Goal: Book appointment/travel/reservation

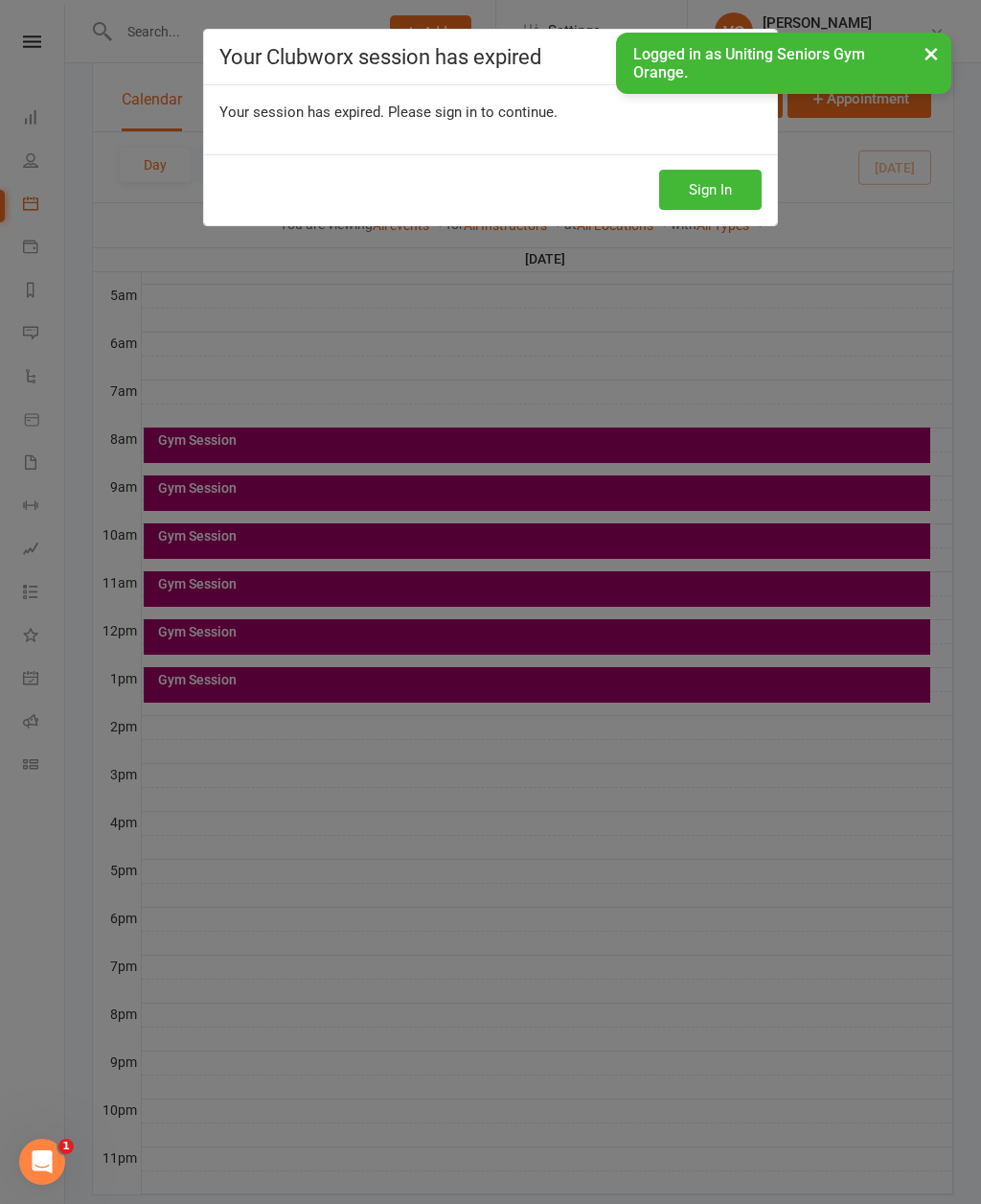
click at [929, 48] on button "×" at bounding box center [932, 53] width 35 height 41
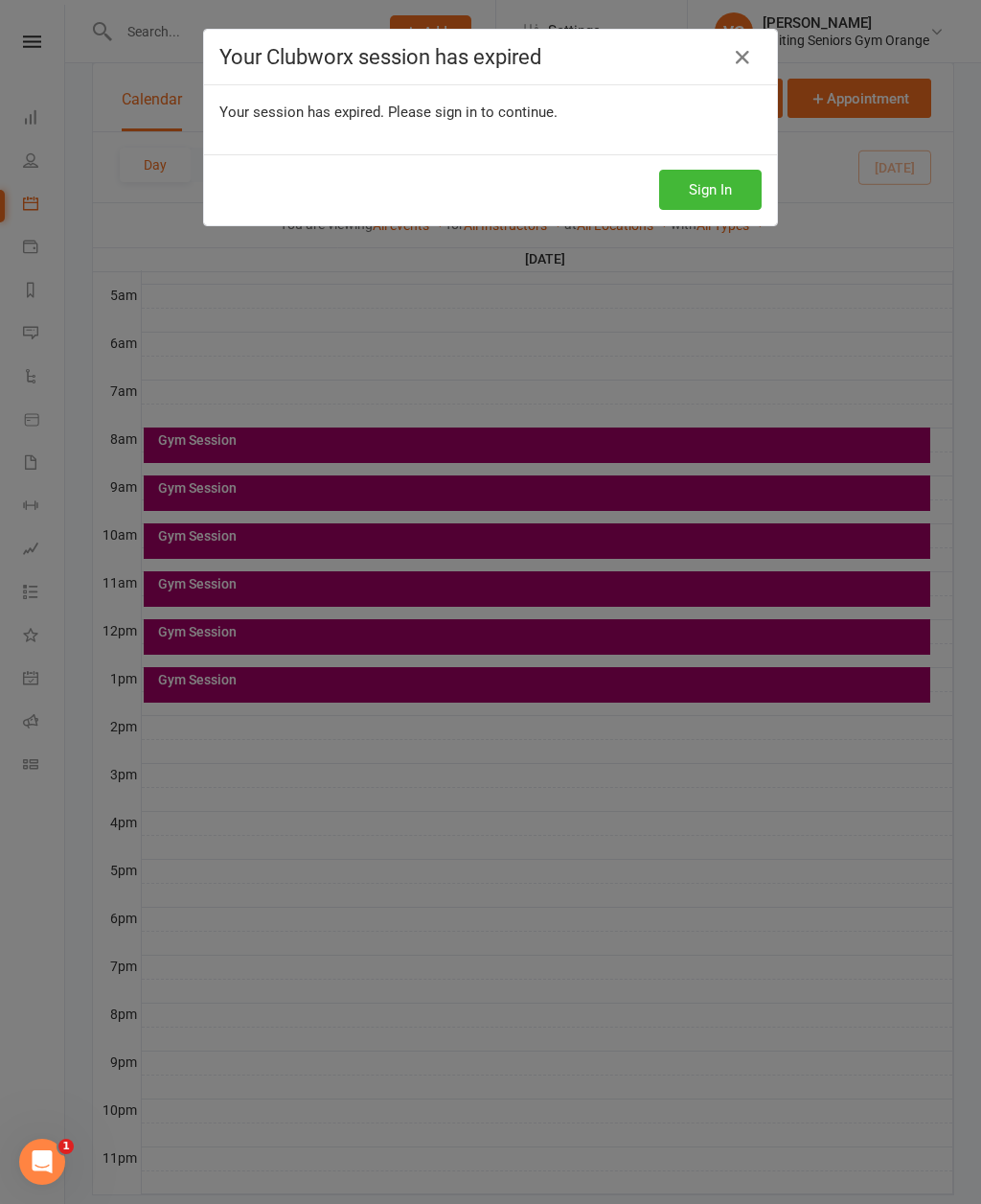
click at [754, 56] on icon at bounding box center [742, 58] width 23 height 23
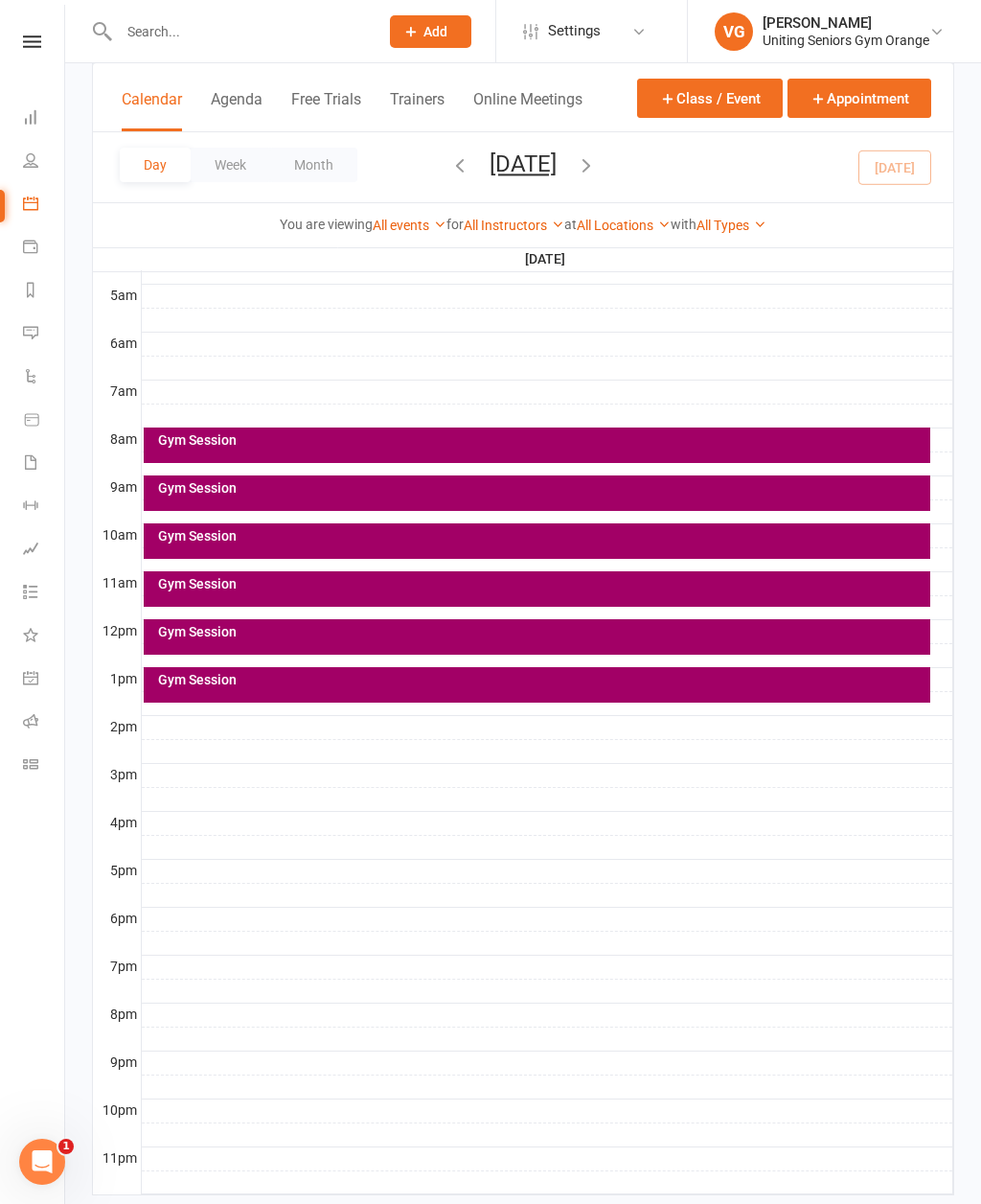
click at [252, 435] on div "Gym Session" at bounding box center [541, 439] width 770 height 13
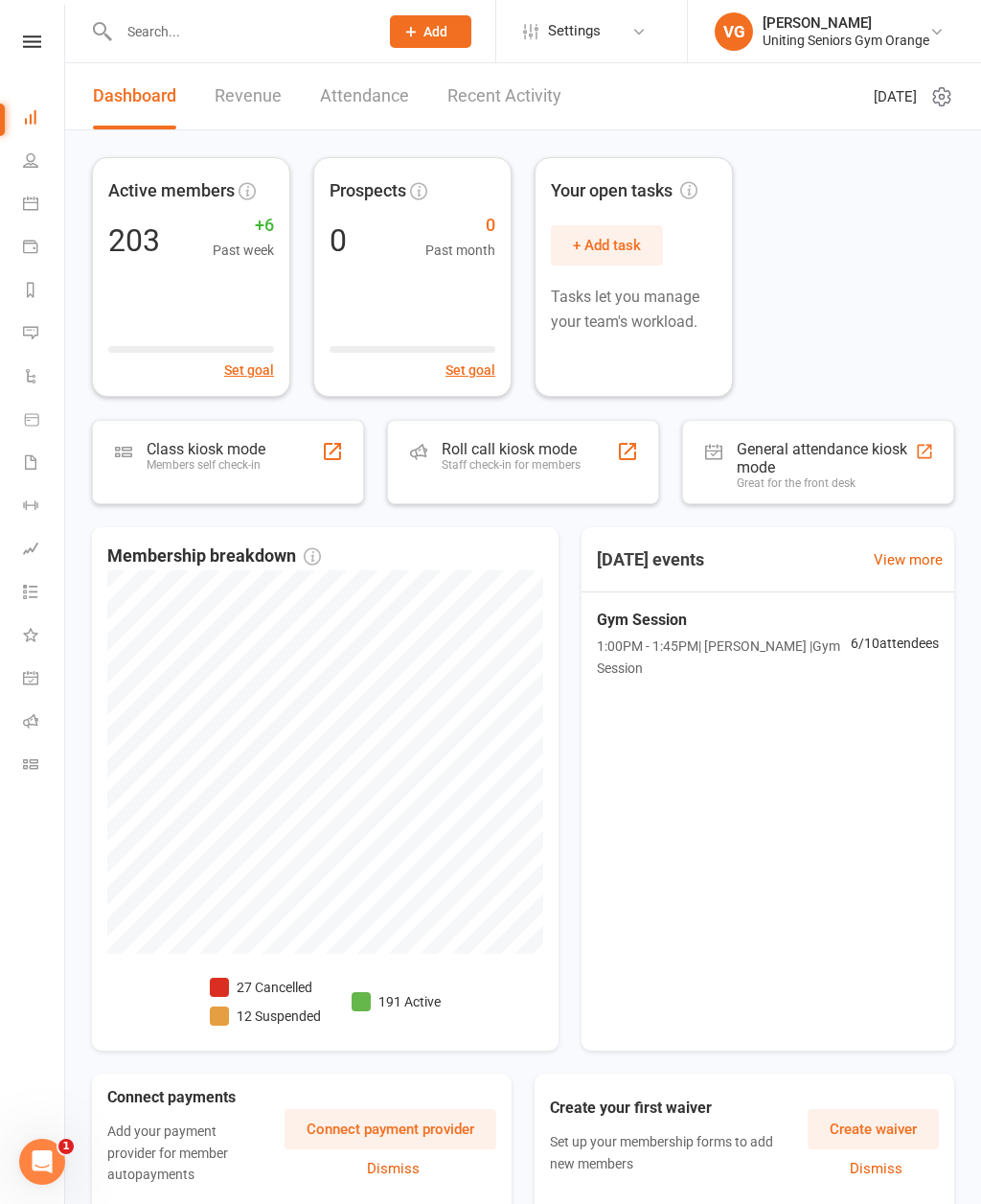
click at [47, 415] on link "Product Sales" at bounding box center [44, 421] width 43 height 43
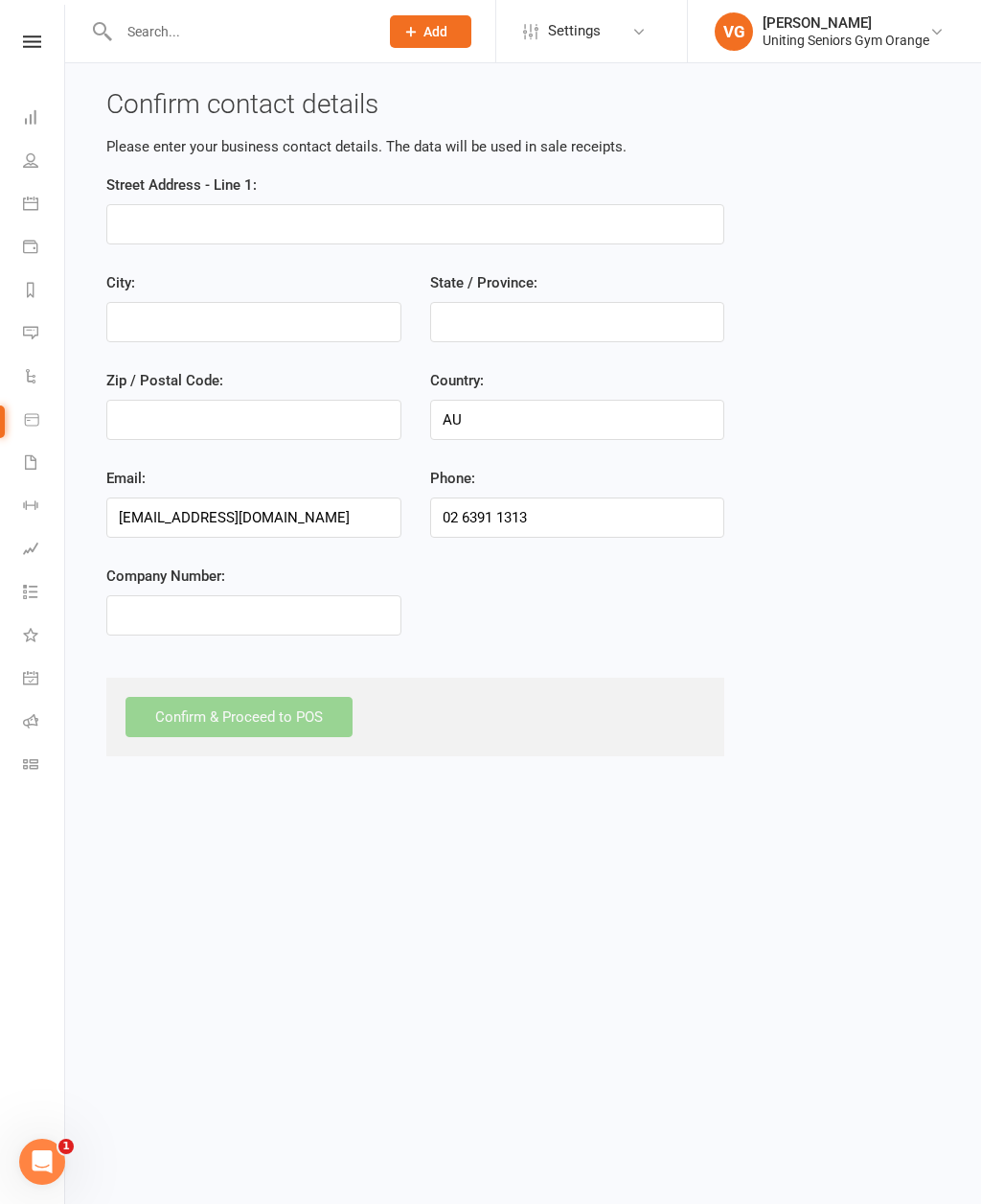
click at [36, 210] on icon at bounding box center [31, 203] width 15 height 15
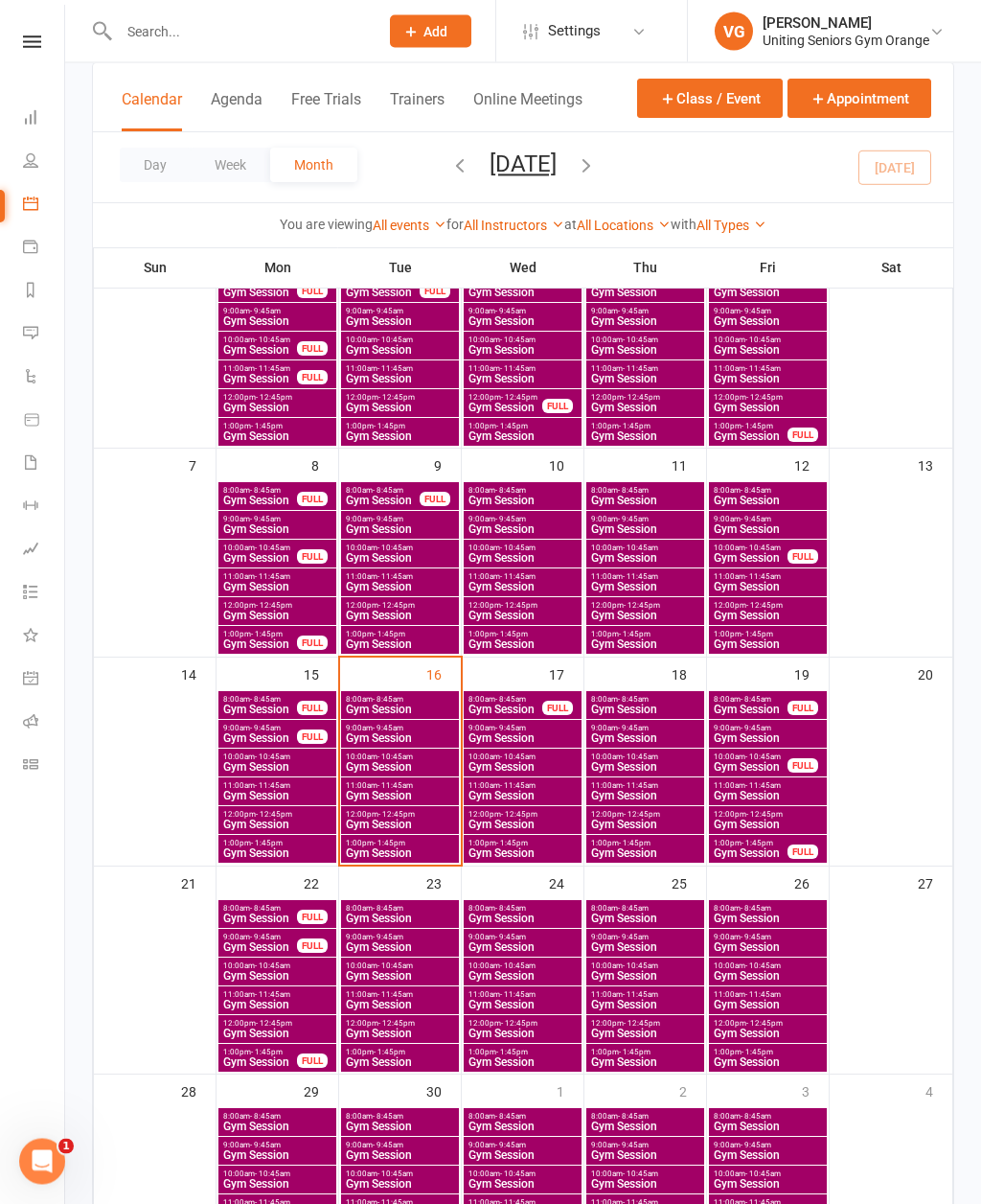
scroll to position [213, 0]
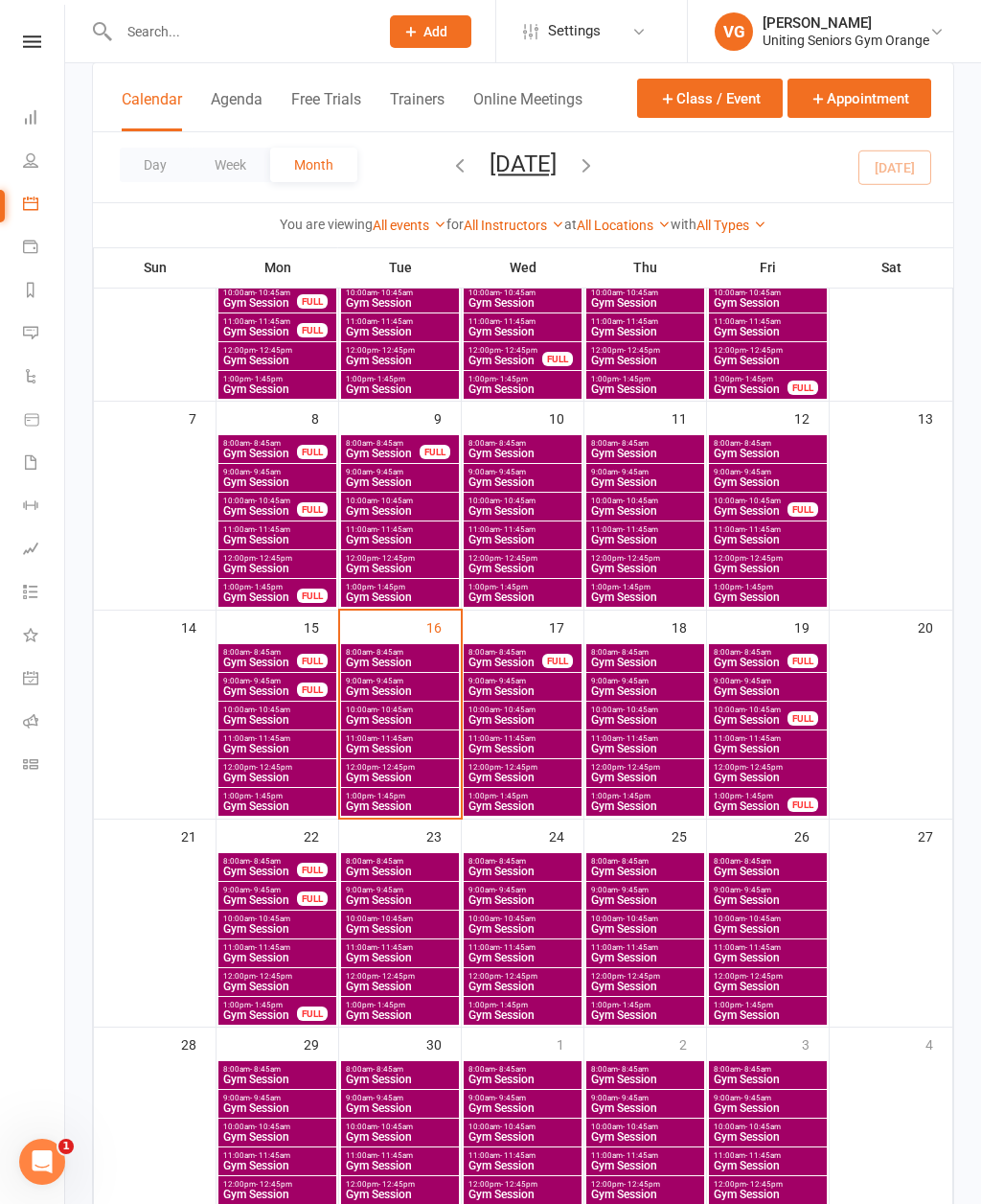
click at [412, 624] on div "16" at bounding box center [401, 714] width 121 height 207
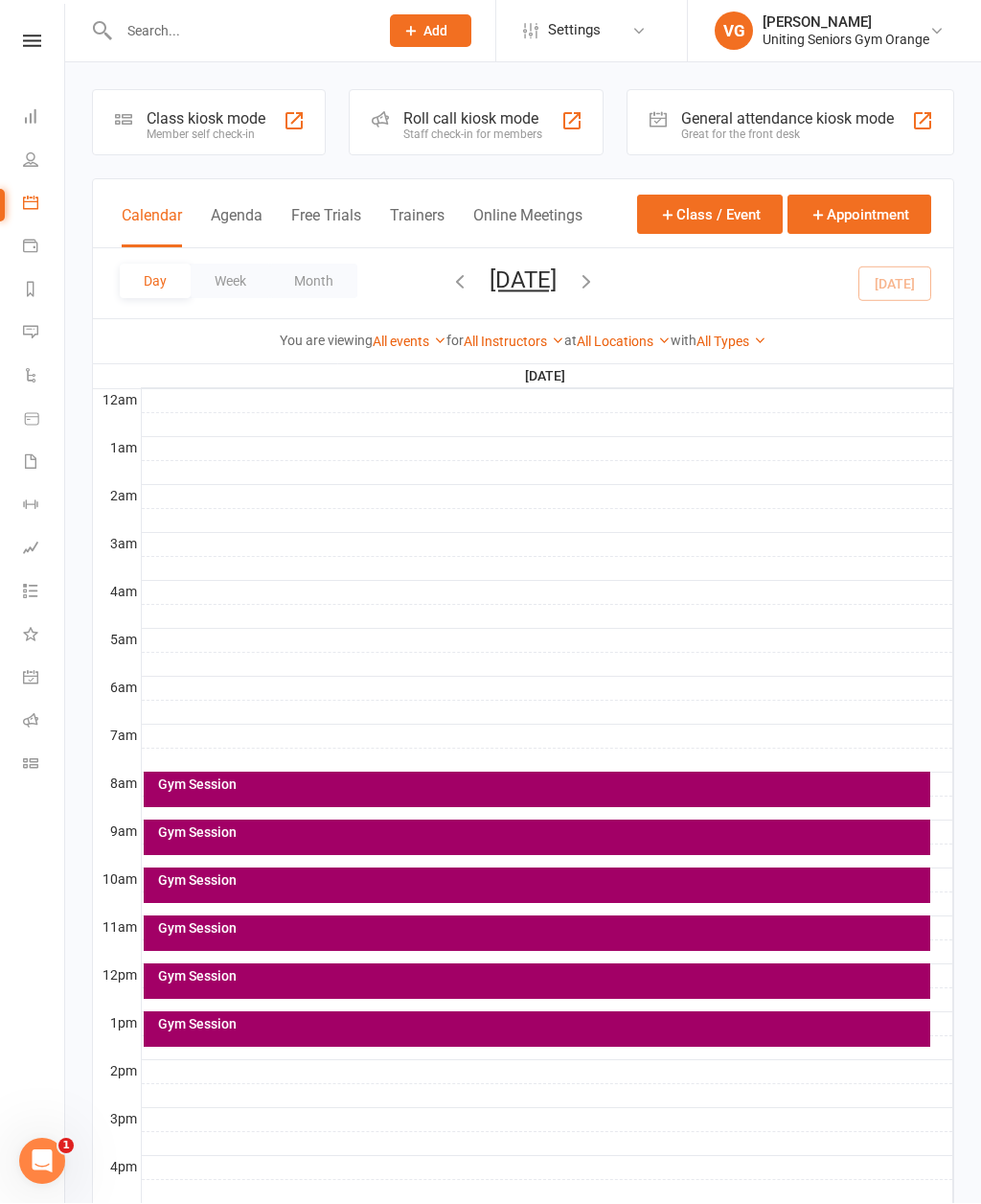
scroll to position [1, 0]
click at [597, 281] on icon "button" at bounding box center [587, 281] width 21 height 21
click at [326, 804] on div "Gym Session FULL" at bounding box center [537, 789] width 788 height 36
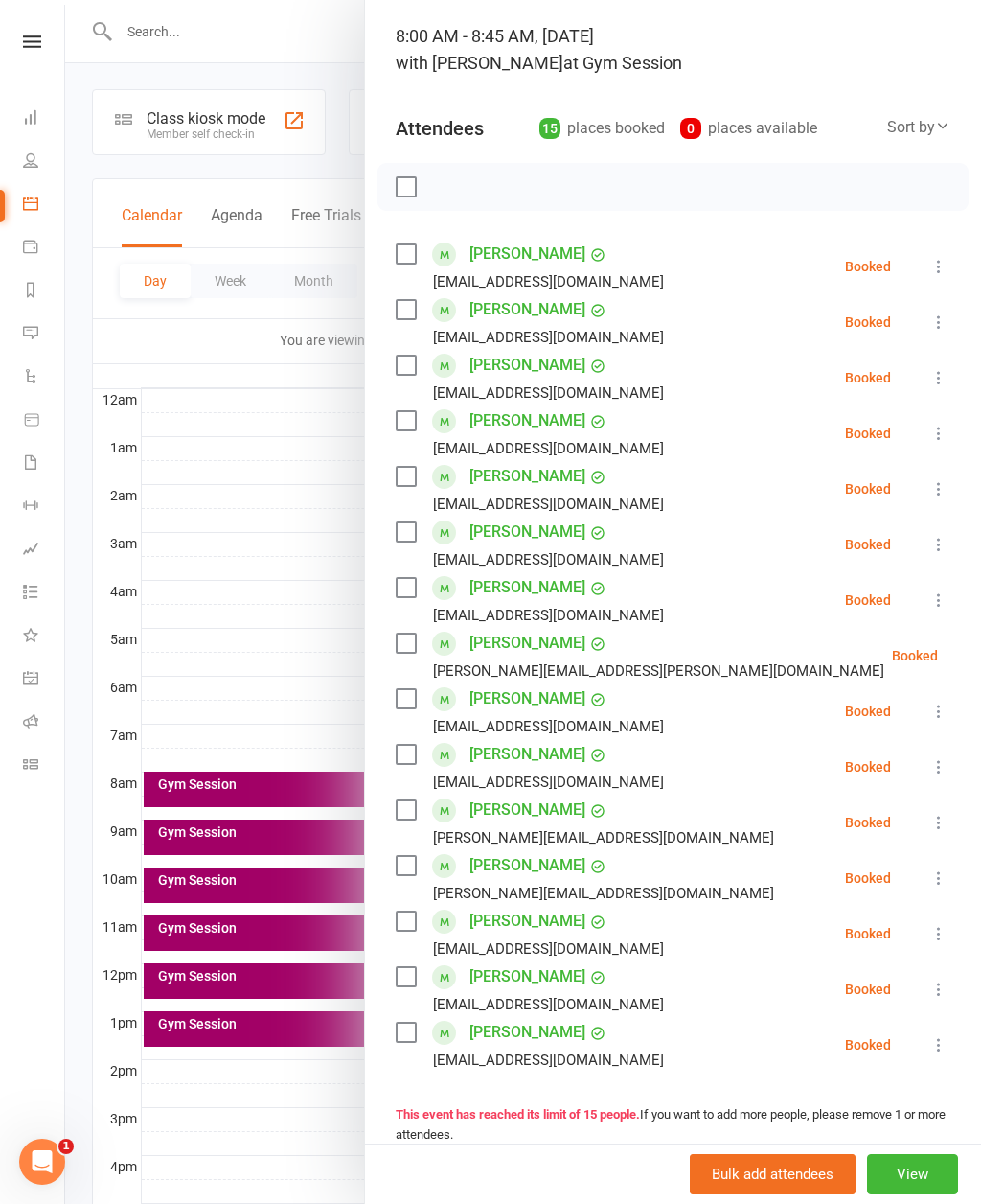
scroll to position [132, 0]
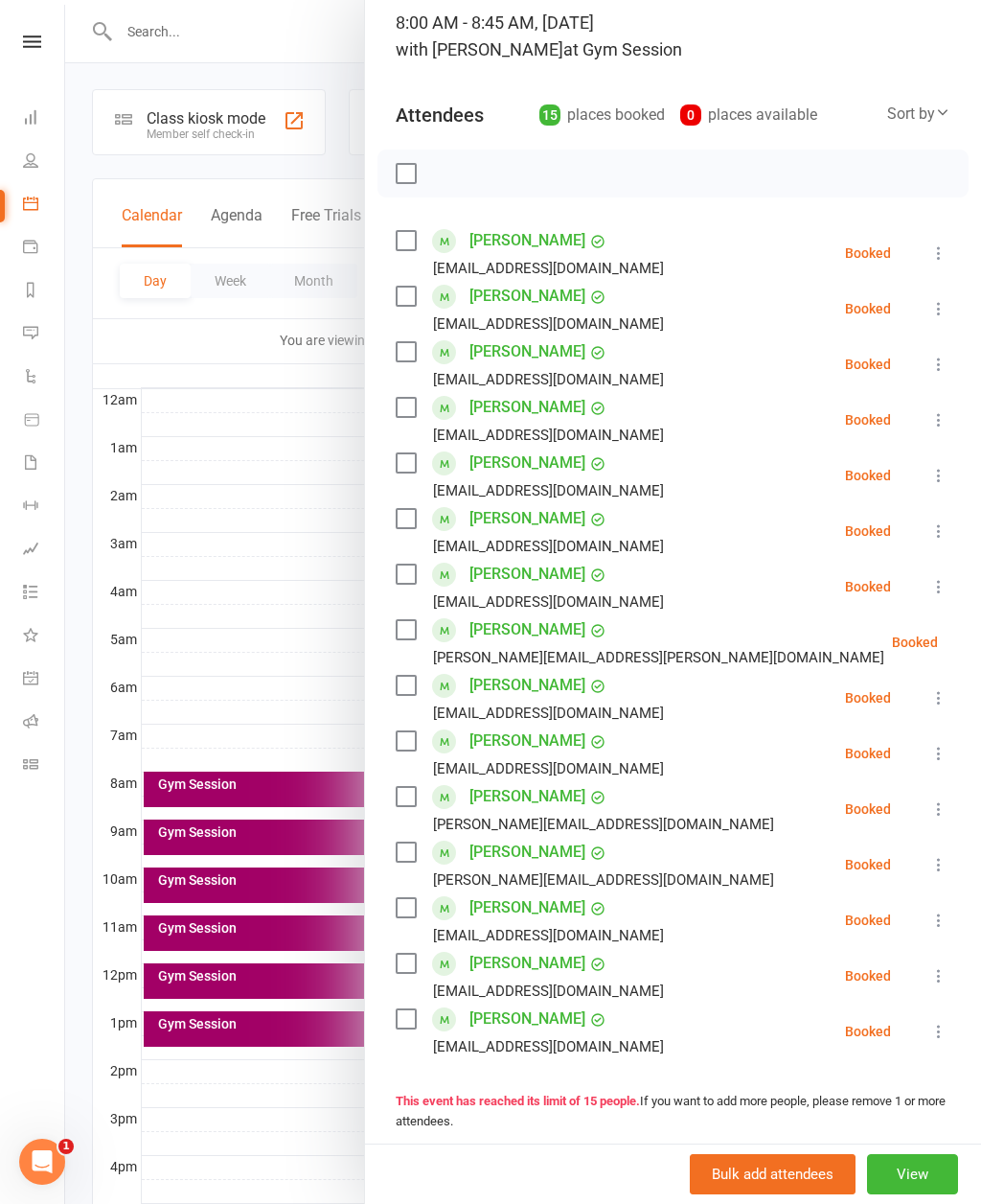
click at [218, 828] on div at bounding box center [523, 602] width 917 height 1204
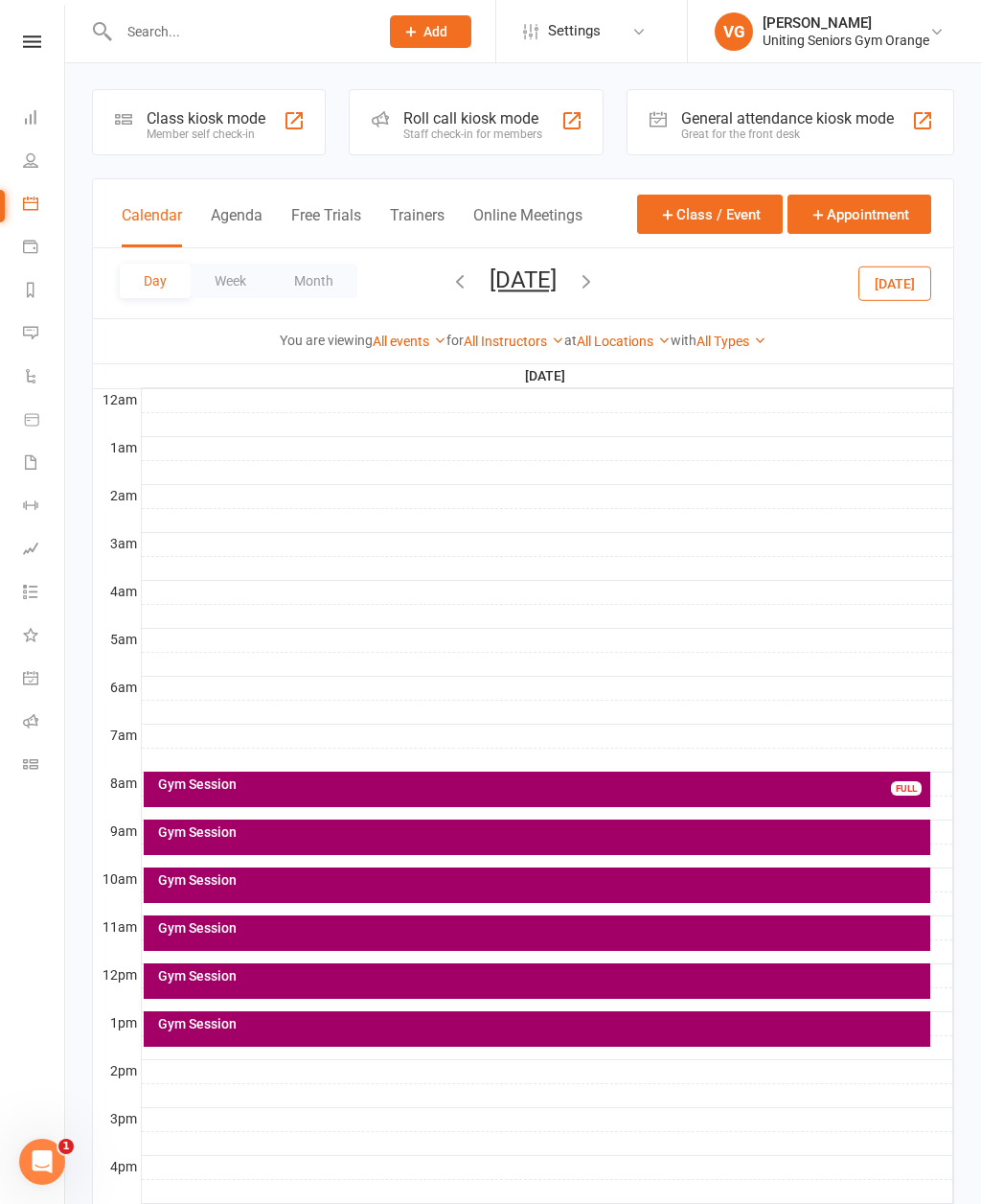
click at [198, 828] on div "Gym Session" at bounding box center [541, 832] width 770 height 13
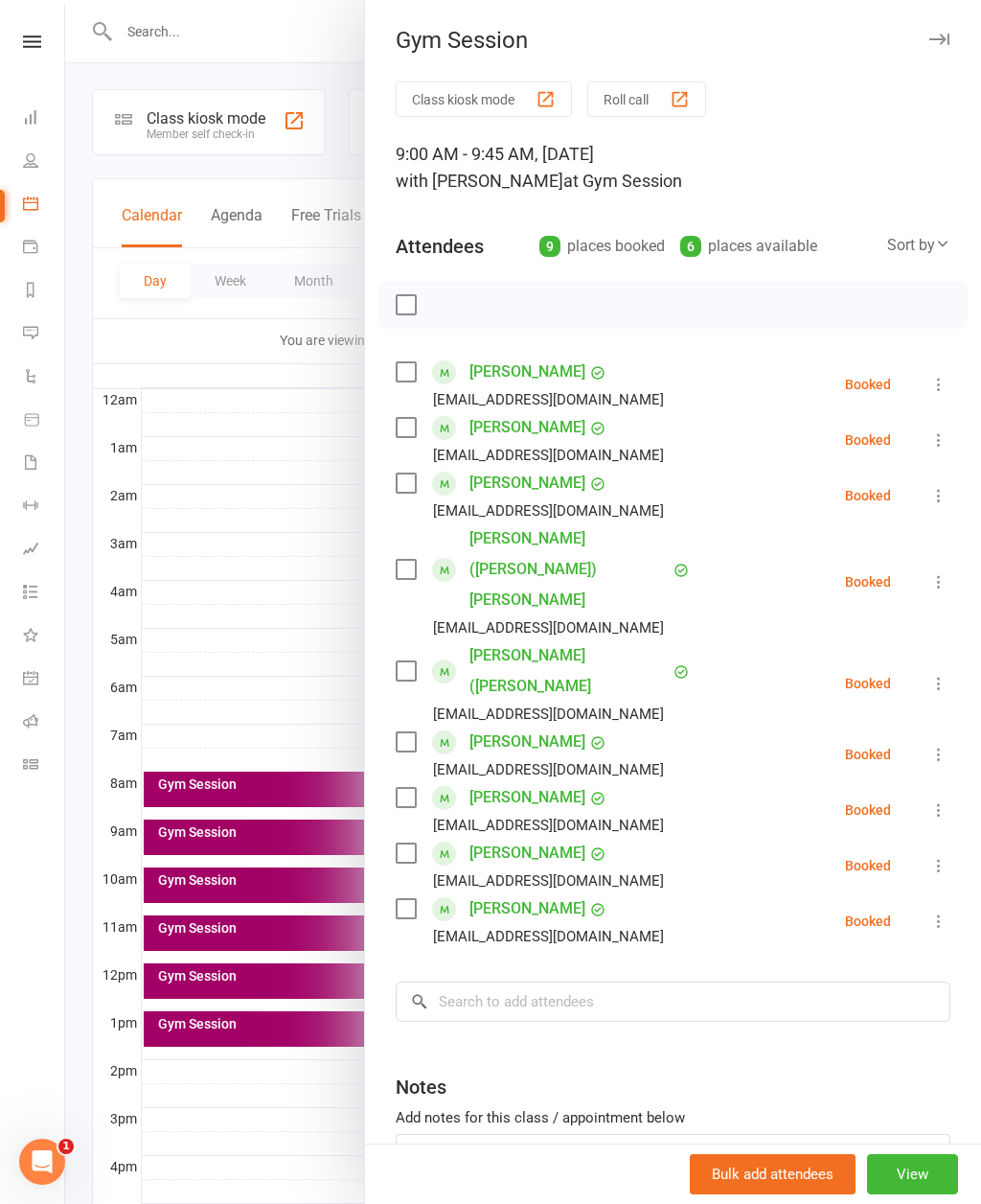
click at [217, 895] on div at bounding box center [523, 602] width 917 height 1204
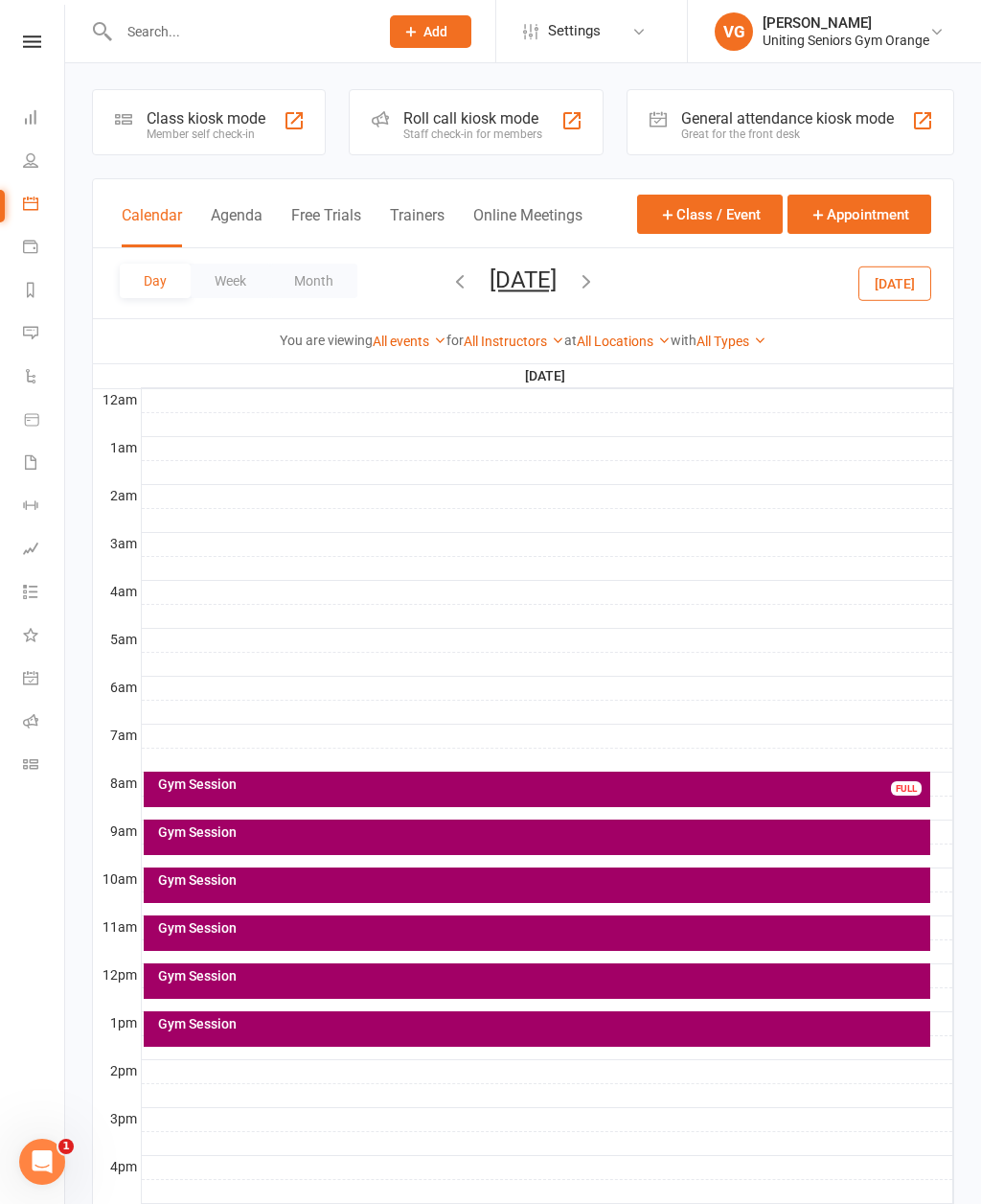
click at [393, 893] on div "Gym Session" at bounding box center [537, 885] width 788 height 36
